Goal: Transaction & Acquisition: Purchase product/service

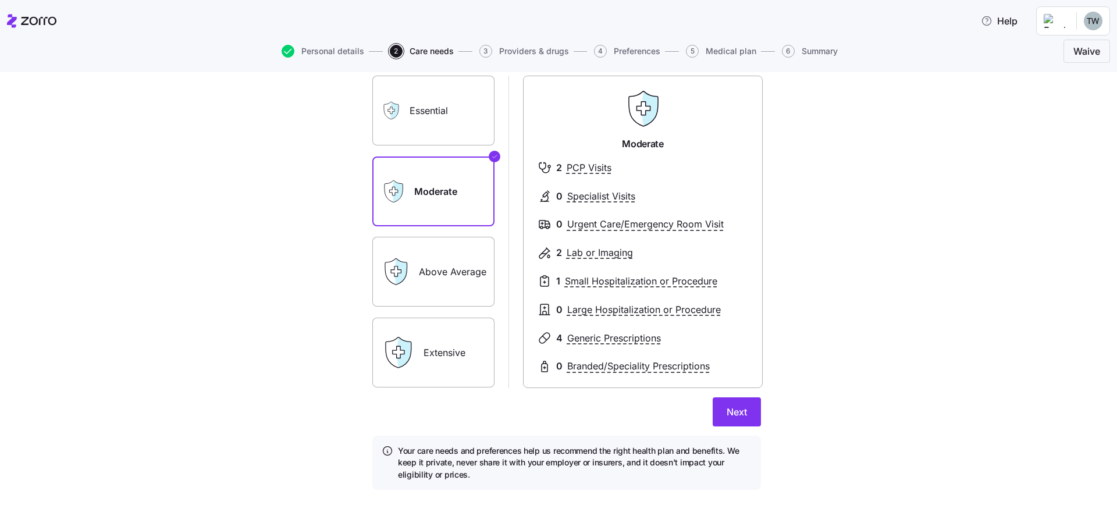
scroll to position [104, 0]
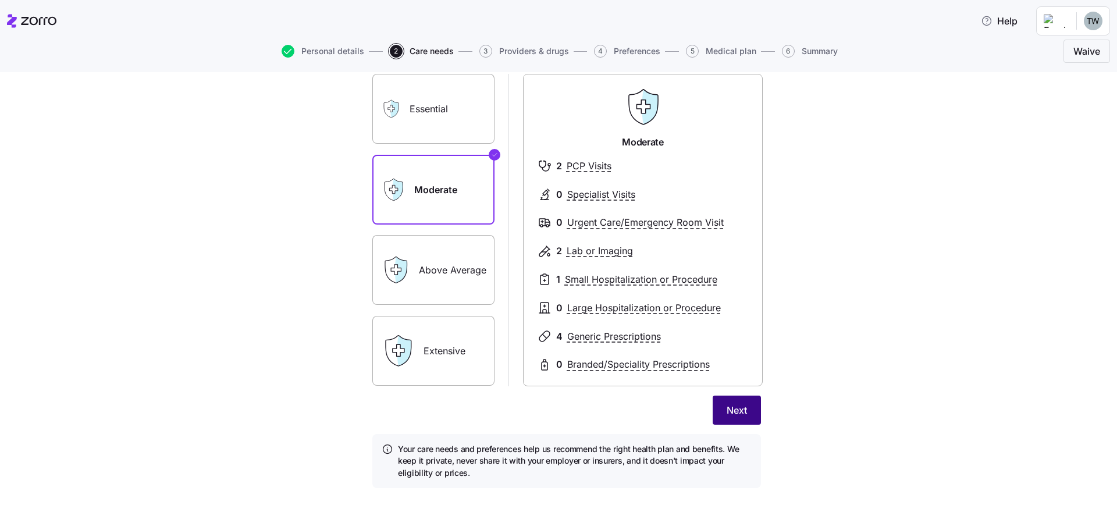
click at [721, 412] on button "Next" at bounding box center [737, 410] width 48 height 29
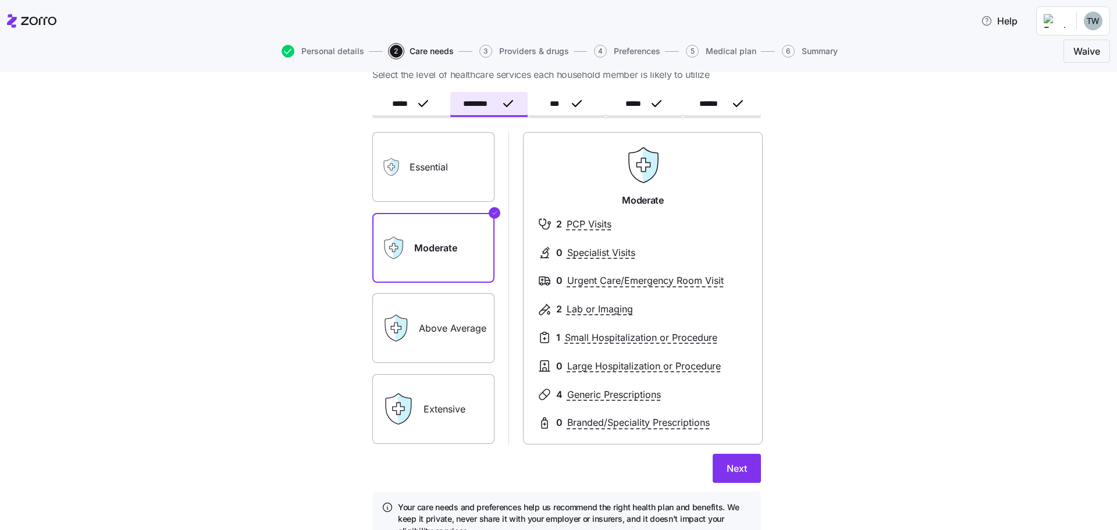
scroll to position [0, 0]
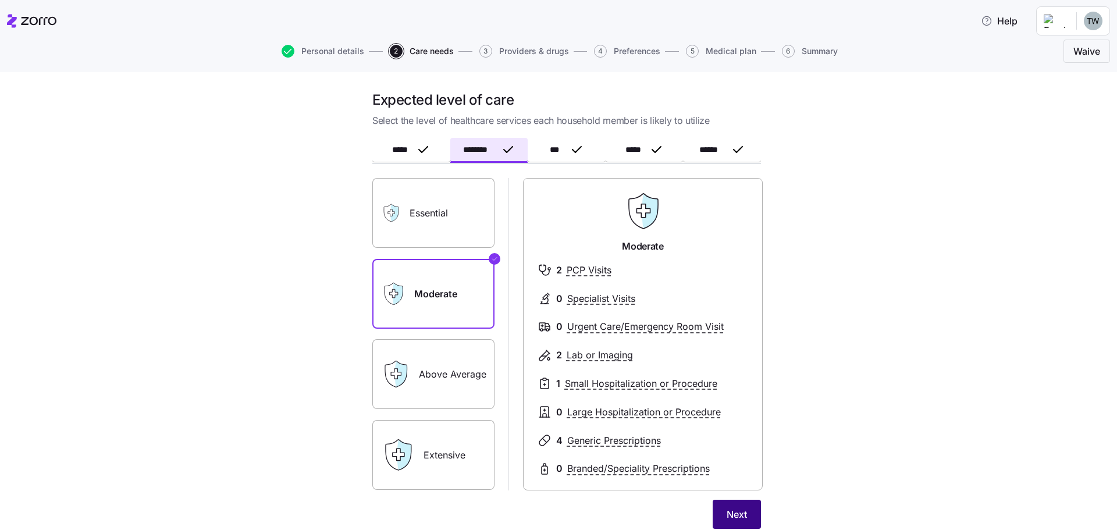
click at [743, 510] on button "Next" at bounding box center [737, 514] width 48 height 29
click at [743, 509] on span "Next" at bounding box center [737, 515] width 20 height 14
click at [743, 508] on span "Save" at bounding box center [737, 515] width 22 height 14
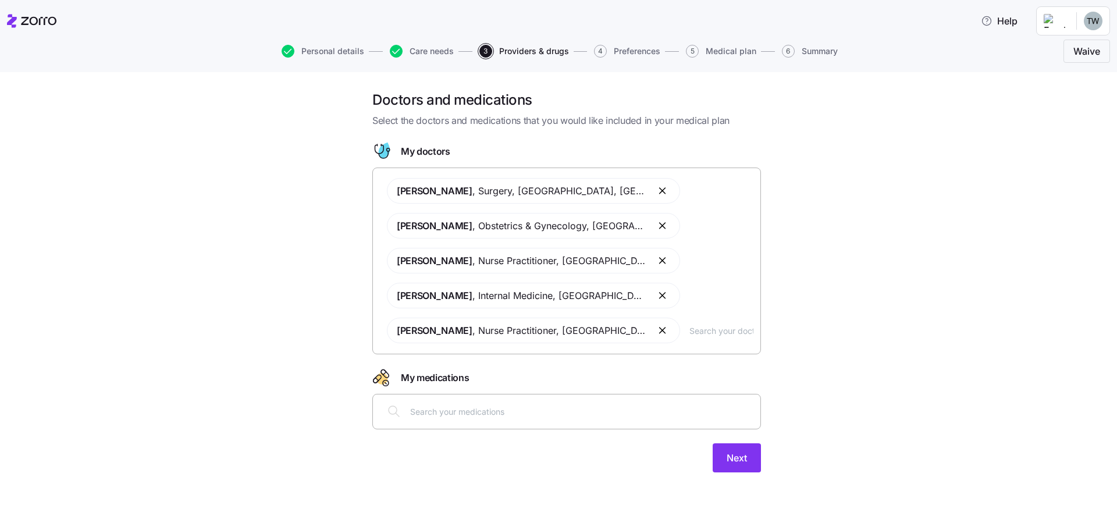
click at [656, 190] on button "button" at bounding box center [663, 191] width 14 height 14
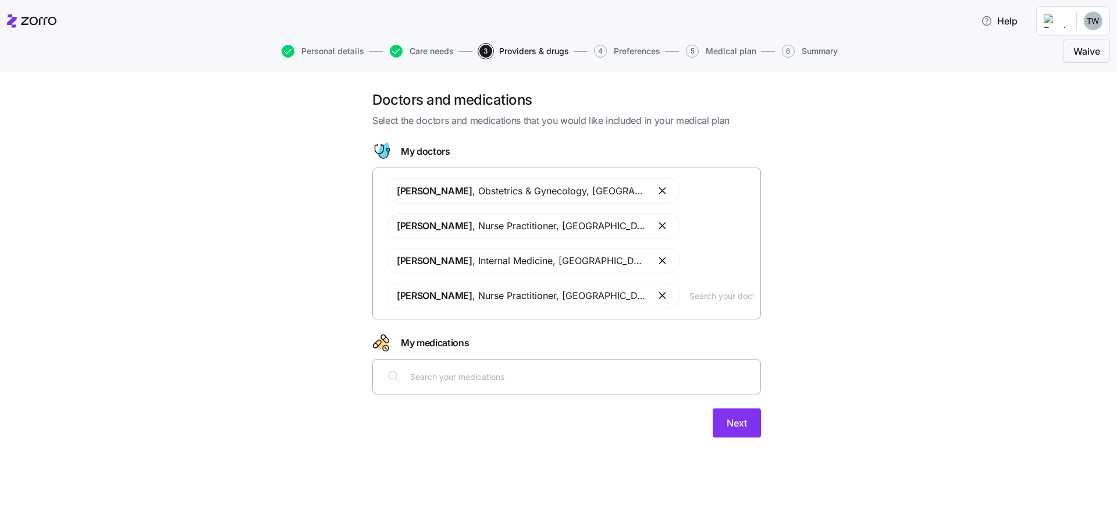
click at [712, 306] on div "[PERSON_NAME] , Obstetrics & Gynecology , [GEOGRAPHIC_DATA], MD [PERSON_NAME] ,…" at bounding box center [567, 243] width 374 height 144
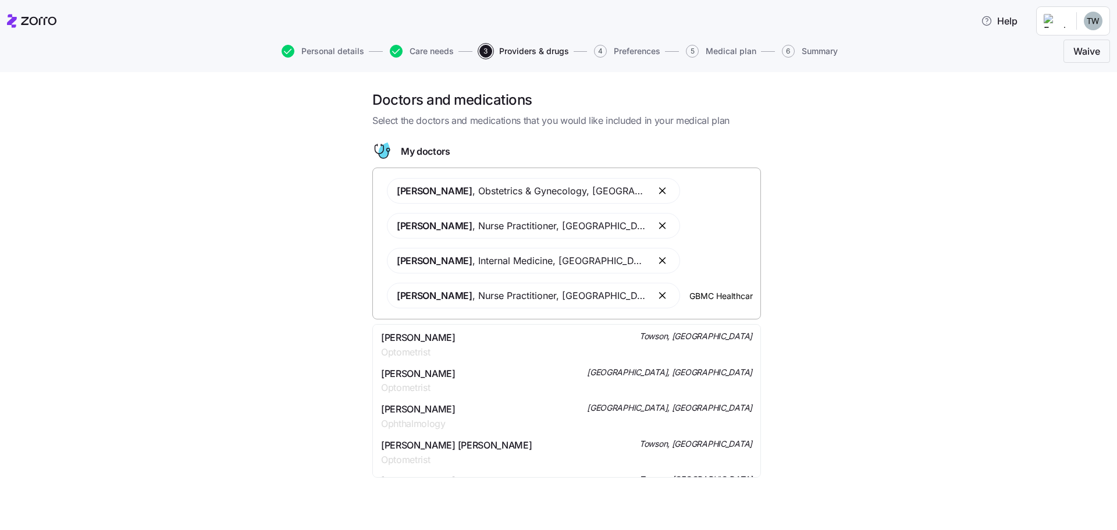
type input "GBMC Healthcare"
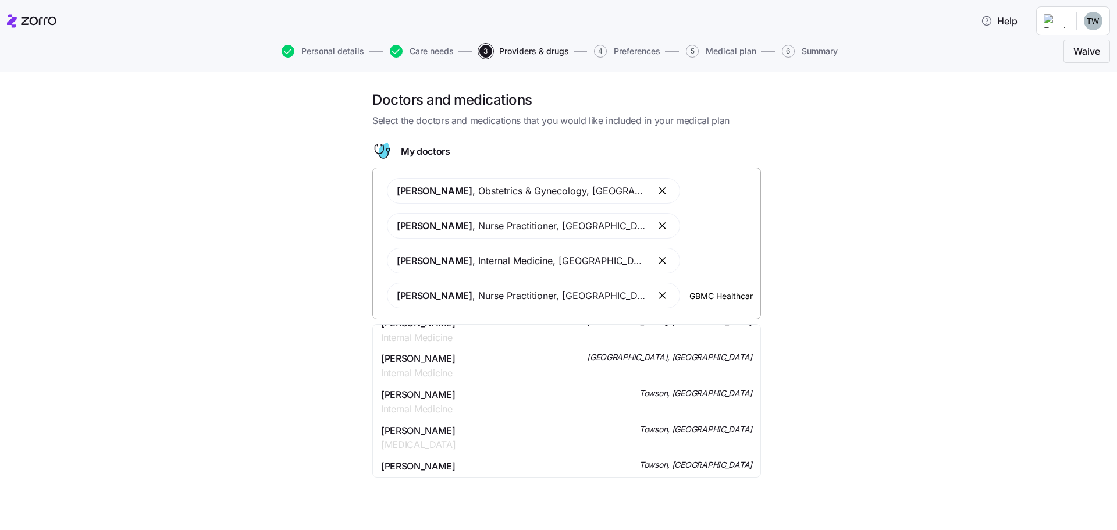
scroll to position [2910, 0]
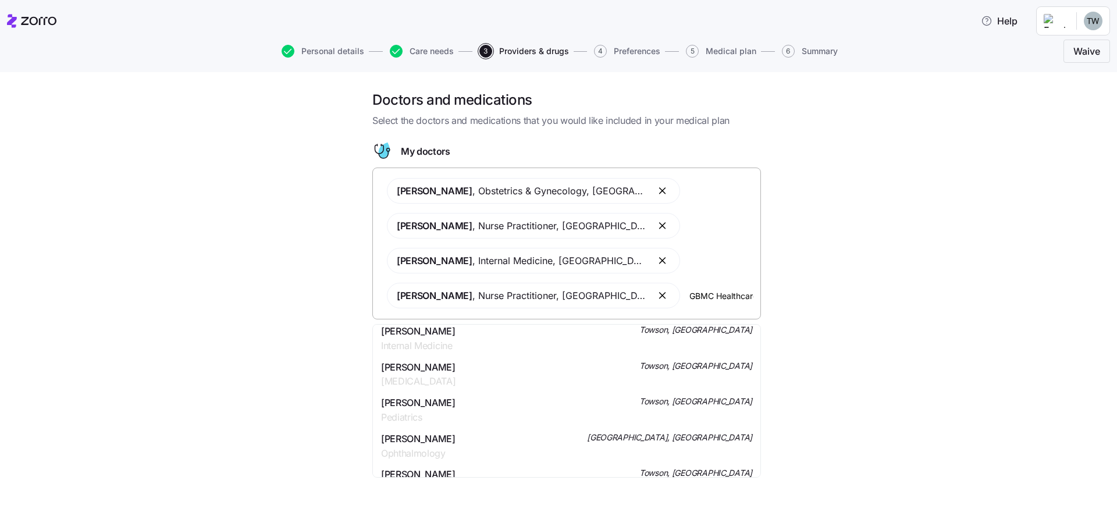
drag, startPoint x: 744, startPoint y: 293, endPoint x: 657, endPoint y: 292, distance: 86.7
click at [657, 292] on div "[PERSON_NAME] , Obstetrics & Gynecology , [GEOGRAPHIC_DATA], MD [PERSON_NAME] ,…" at bounding box center [567, 243] width 374 height 144
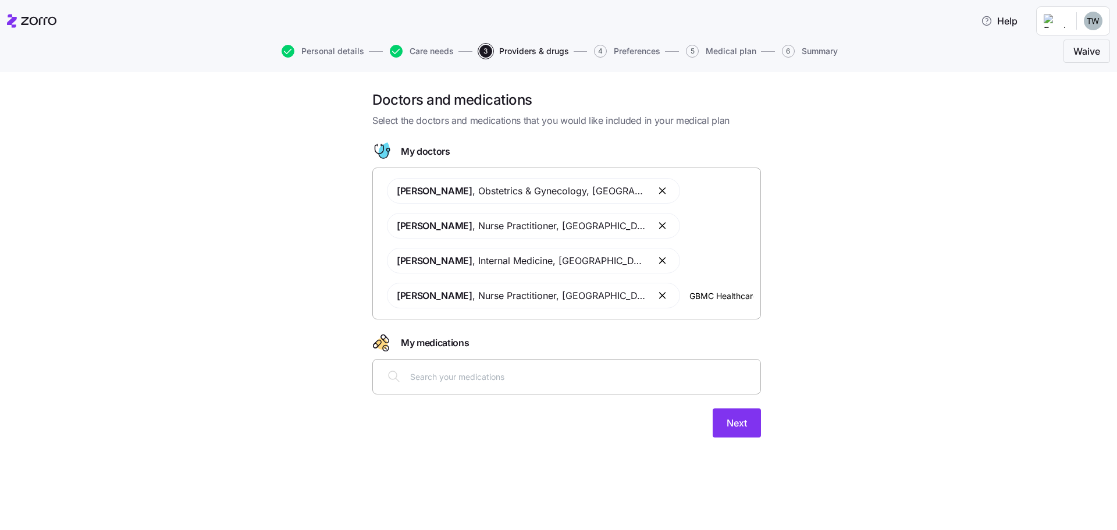
type input "GBMC"
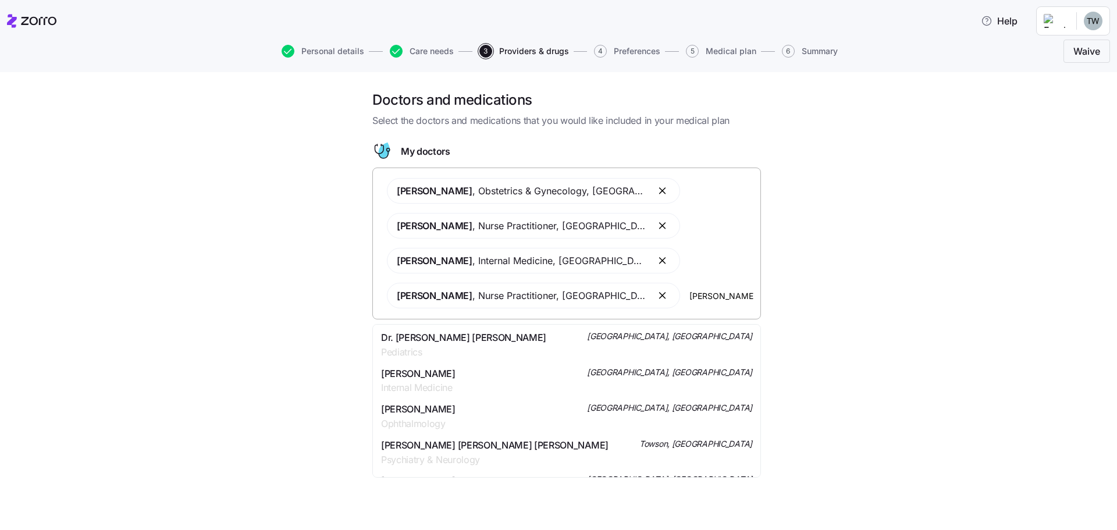
type input "[PERSON_NAME]"
click at [456, 340] on span "[PERSON_NAME]" at bounding box center [418, 338] width 74 height 15
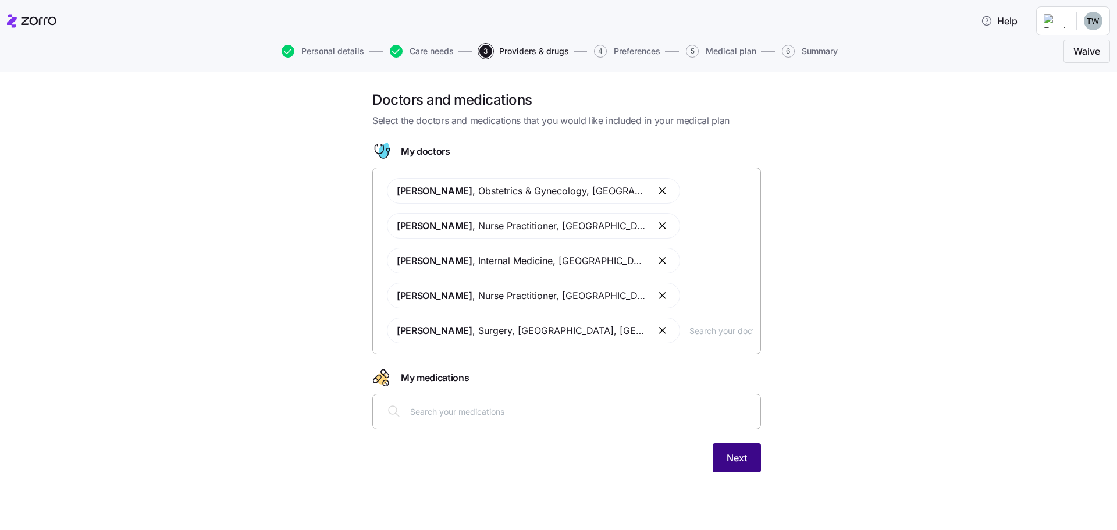
click at [727, 463] on span "Next" at bounding box center [737, 458] width 20 height 14
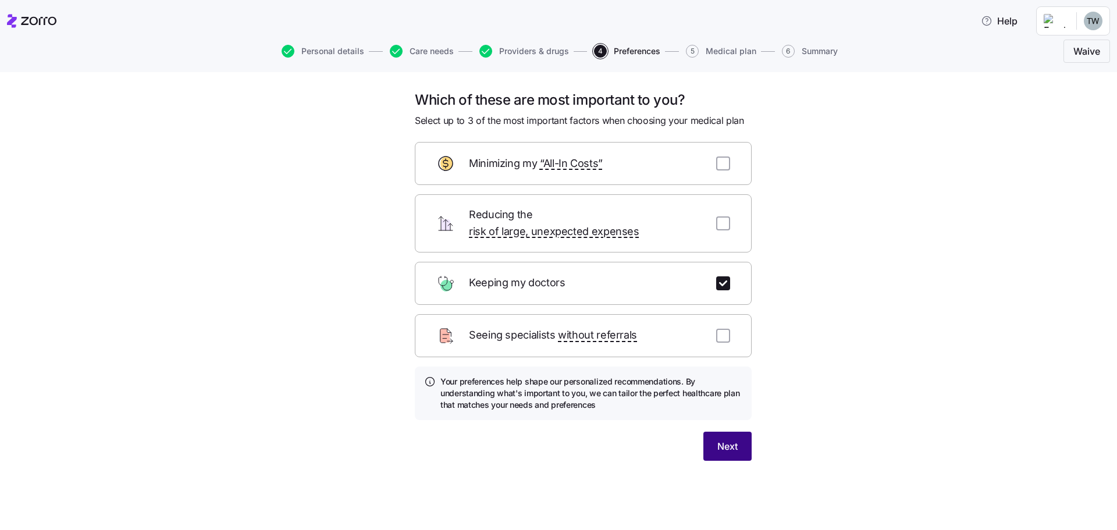
click at [738, 433] on button "Next" at bounding box center [728, 446] width 48 height 29
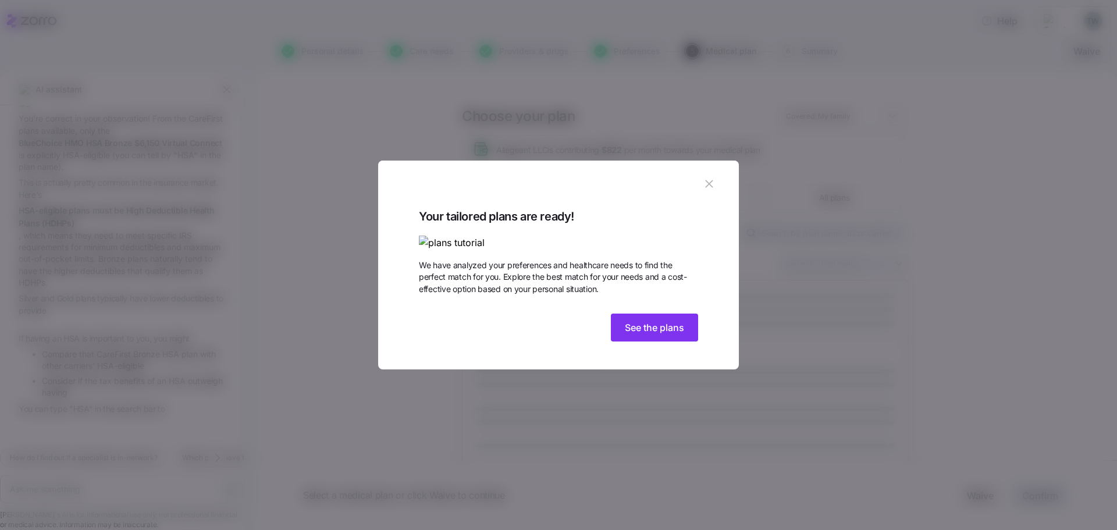
scroll to position [134, 0]
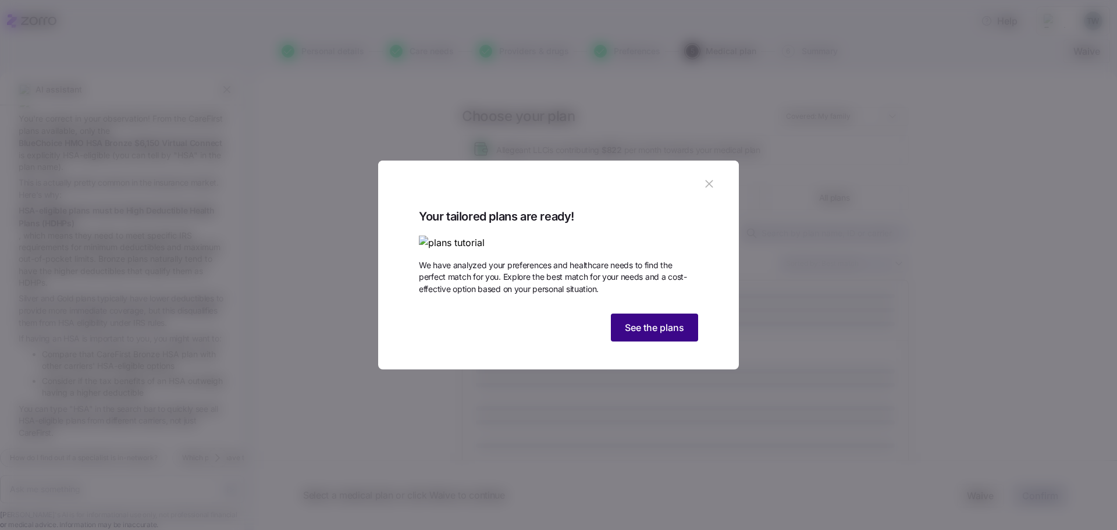
click at [637, 335] on span "See the plans" at bounding box center [654, 328] width 59 height 14
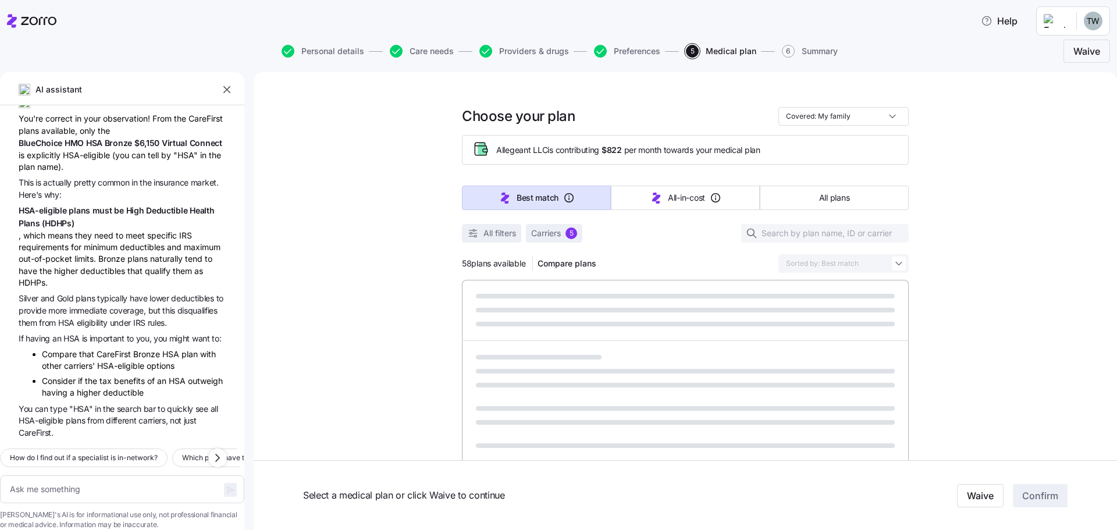
type textarea "x"
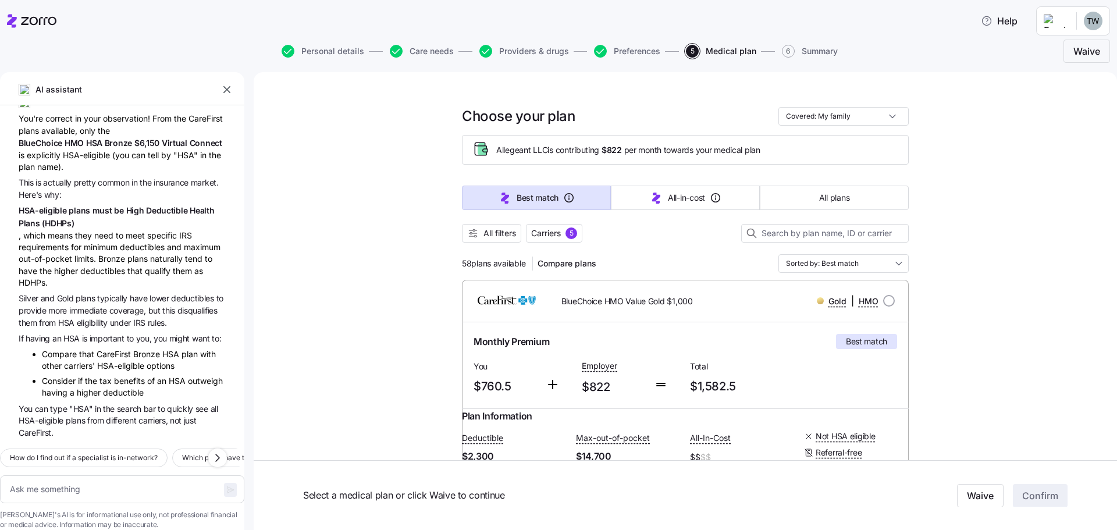
click at [229, 87] on icon "button" at bounding box center [226, 89] width 7 height 7
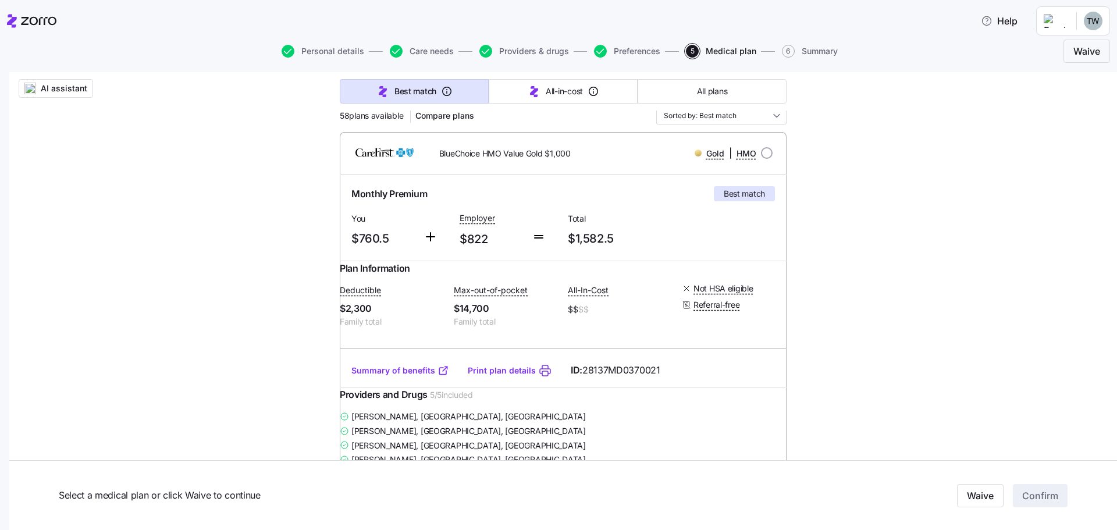
scroll to position [175, 0]
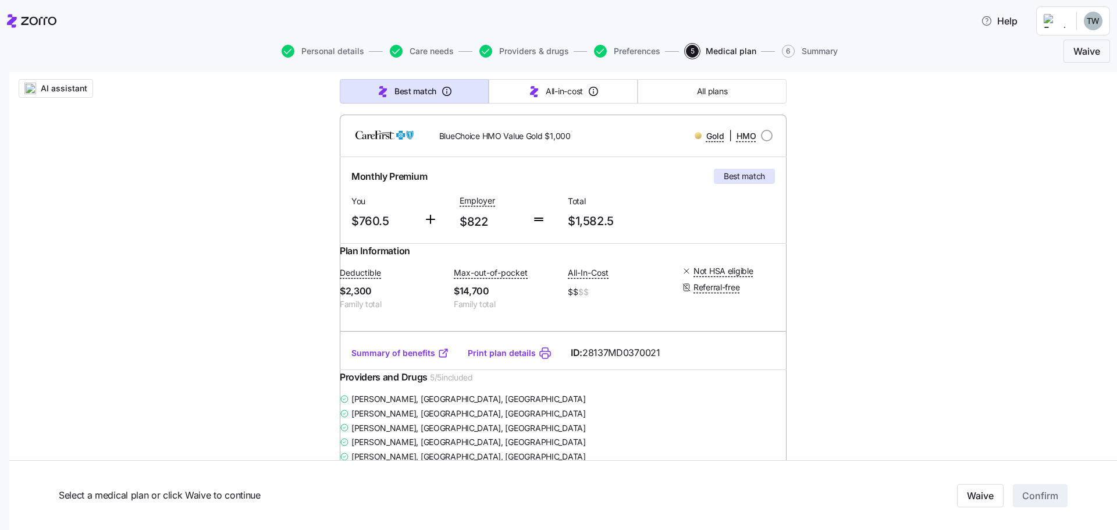
click at [389, 359] on link "Summary of benefits" at bounding box center [401, 353] width 98 height 12
